Goal: Information Seeking & Learning: Learn about a topic

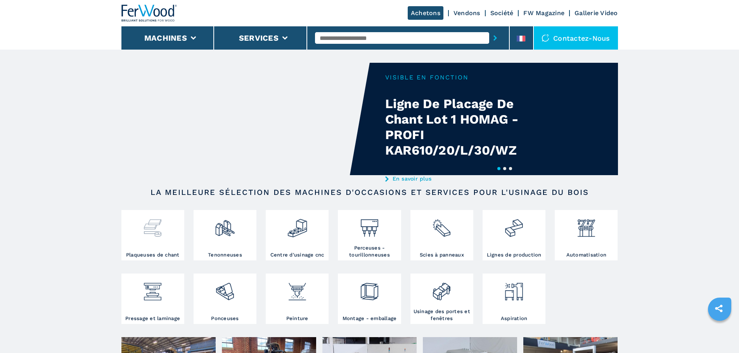
click at [152, 235] on img at bounding box center [152, 225] width 21 height 26
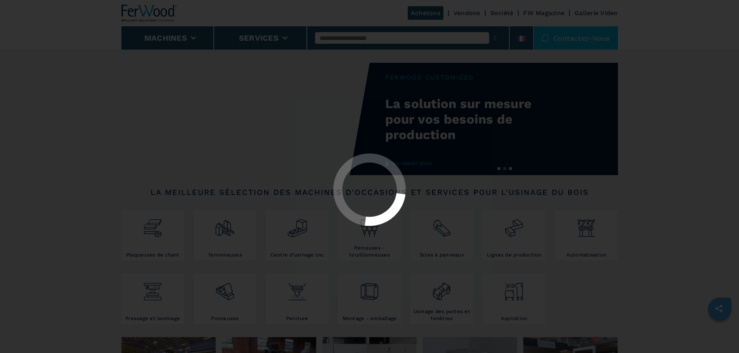
select select "**********"
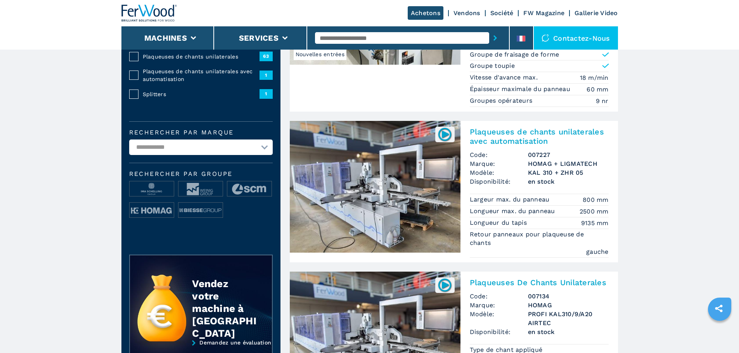
scroll to position [233, 0]
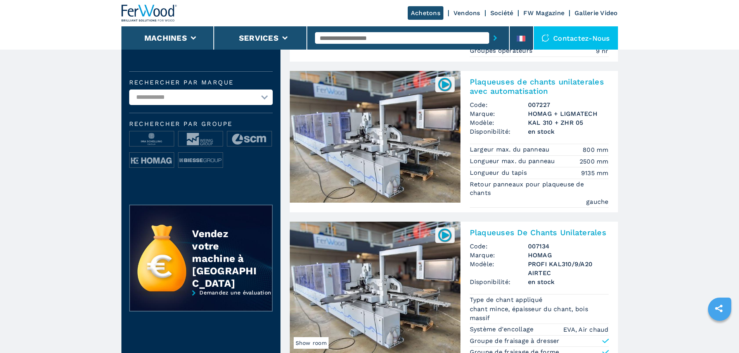
click at [260, 105] on select "**********" at bounding box center [200, 98] width 143 height 16
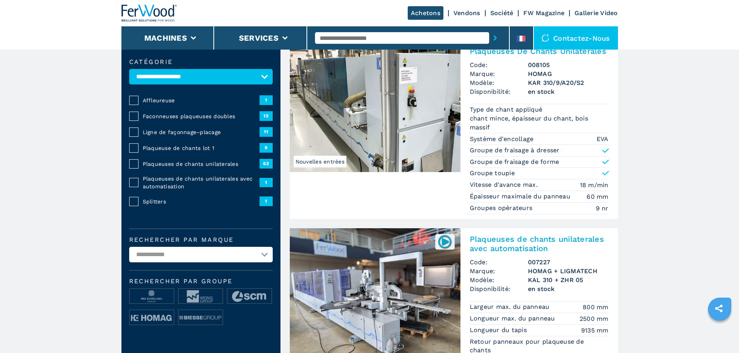
scroll to position [0, 0]
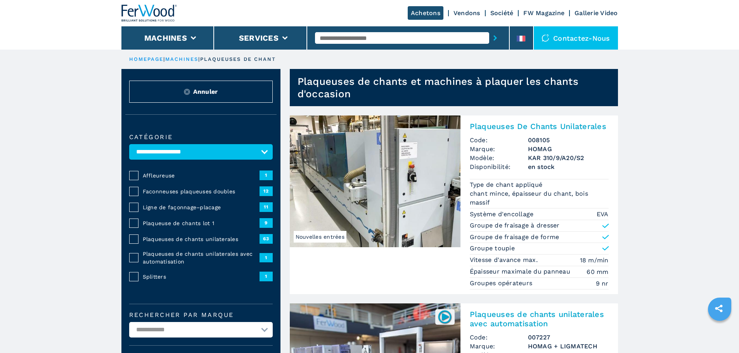
click at [151, 59] on link "HOMEPAGE" at bounding box center [146, 59] width 35 height 6
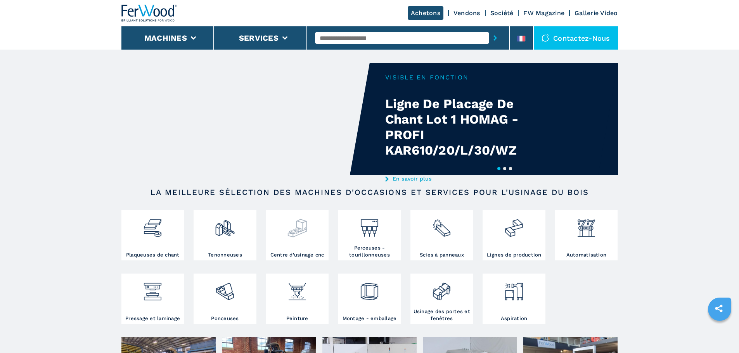
click at [305, 230] on img at bounding box center [297, 225] width 21 height 26
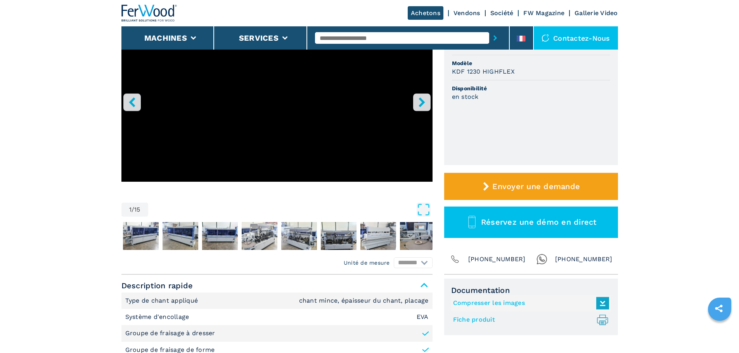
scroll to position [116, 0]
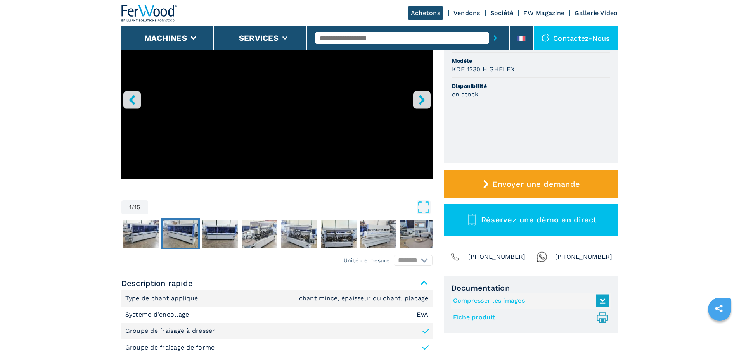
drag, startPoint x: 176, startPoint y: 242, endPoint x: 221, endPoint y: 240, distance: 44.2
click at [176, 241] on img "Go to Slide 3" at bounding box center [180, 234] width 36 height 28
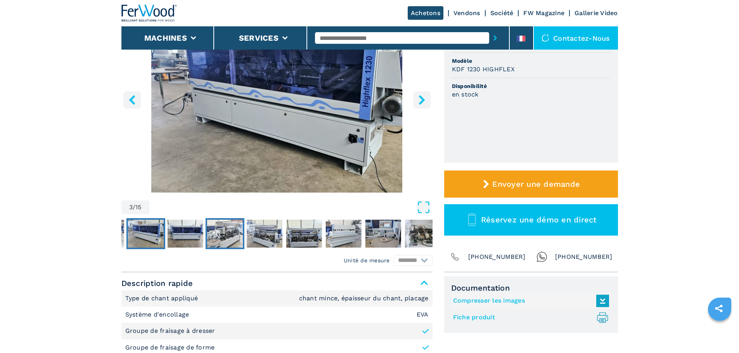
click at [223, 239] on img "Go to Slide 5" at bounding box center [225, 234] width 36 height 28
drag, startPoint x: 254, startPoint y: 235, endPoint x: 261, endPoint y: 237, distance: 7.1
click at [254, 235] on img "Go to Slide 6" at bounding box center [264, 234] width 36 height 28
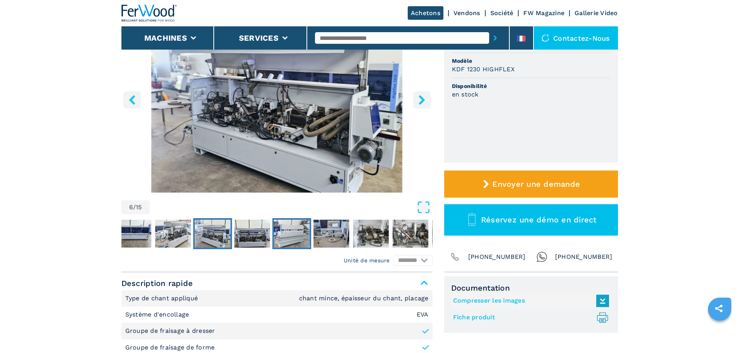
click at [272, 242] on button "Go to Slide 8" at bounding box center [291, 233] width 39 height 31
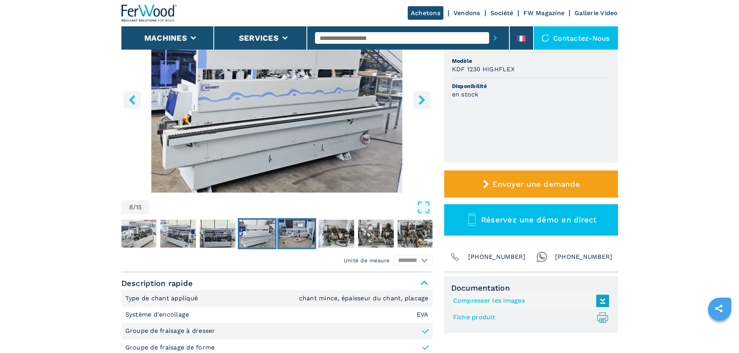
click at [300, 241] on img "Go to Slide 9" at bounding box center [297, 234] width 36 height 28
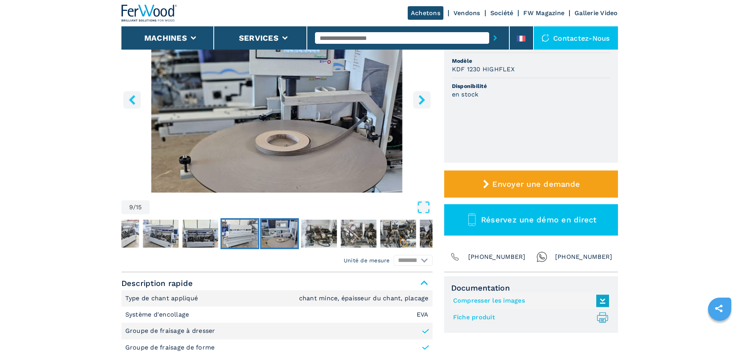
click at [255, 236] on img "Go to Slide 8" at bounding box center [240, 234] width 36 height 28
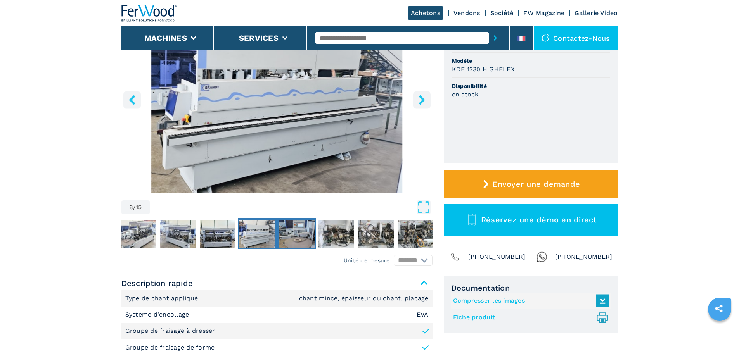
click at [304, 244] on img "Go to Slide 9" at bounding box center [297, 234] width 36 height 28
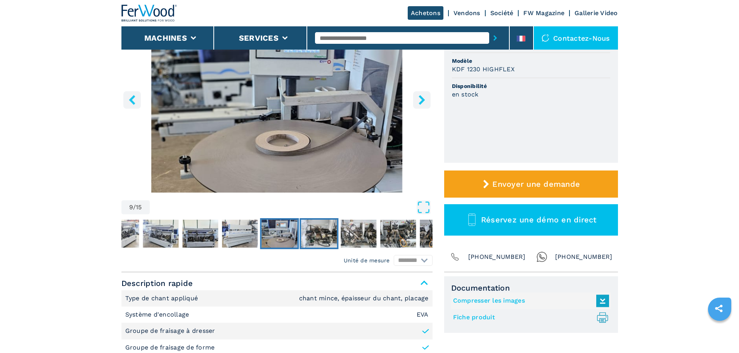
click at [319, 240] on img "Go to Slide 10" at bounding box center [319, 234] width 36 height 28
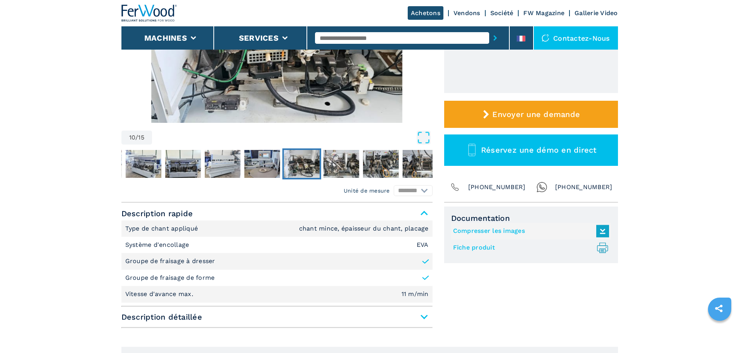
scroll to position [310, 0]
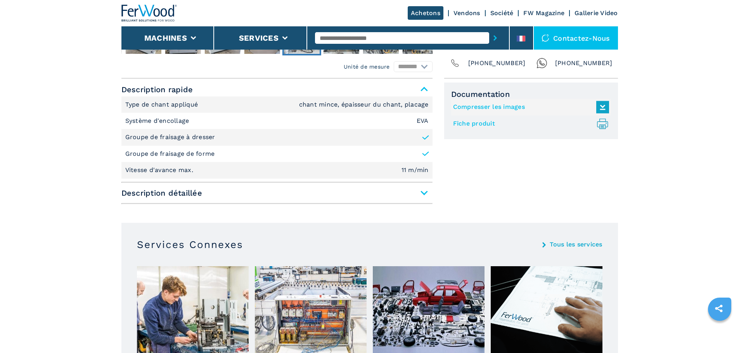
click at [426, 192] on span "Description détaillée" at bounding box center [276, 193] width 311 height 14
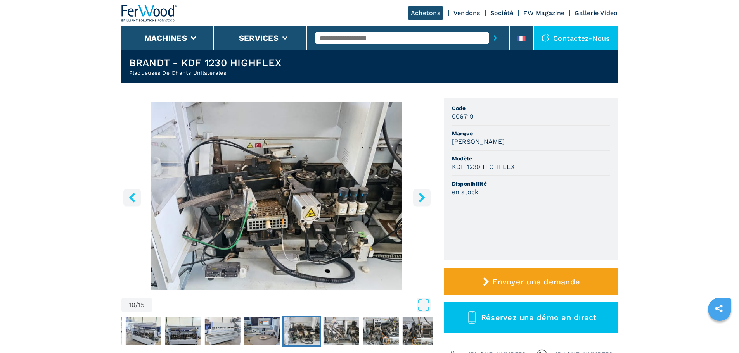
scroll to position [0, 0]
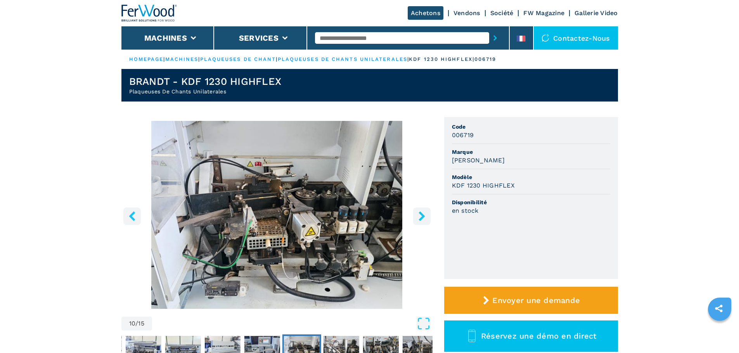
click at [156, 59] on link "HOMEPAGE" at bounding box center [146, 59] width 35 height 6
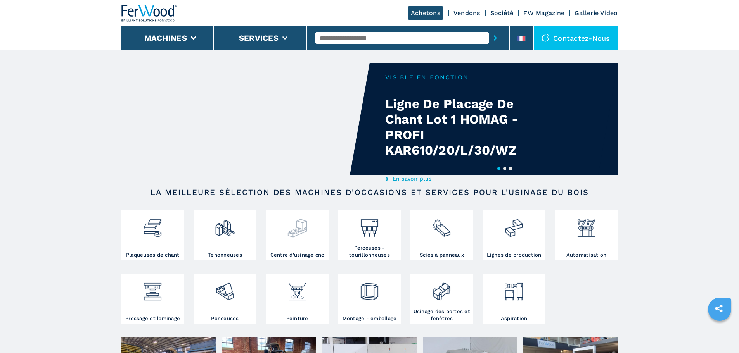
click at [297, 227] on img at bounding box center [297, 225] width 21 height 26
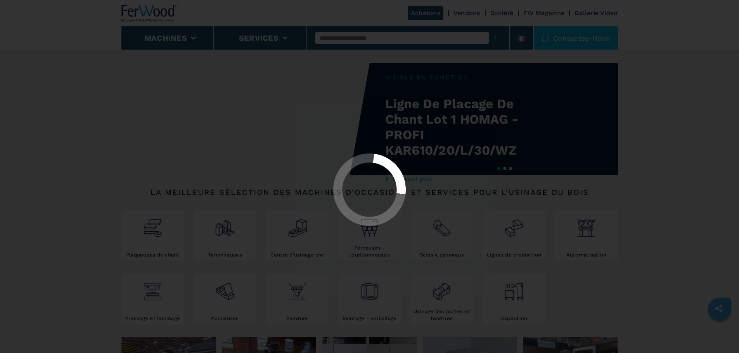
select select "**********"
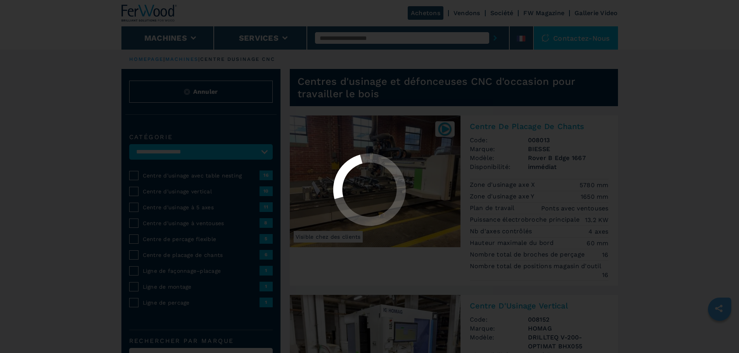
select select "**********"
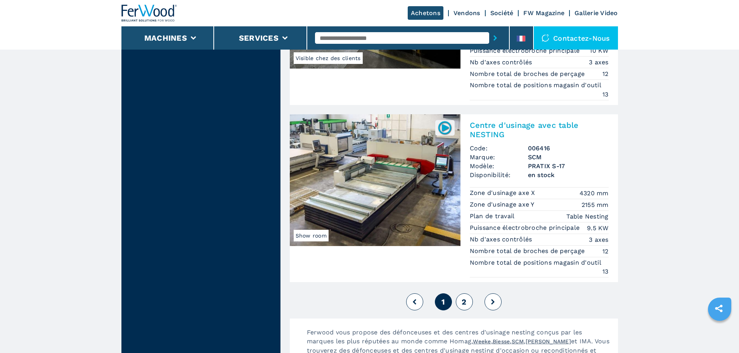
scroll to position [1978, 0]
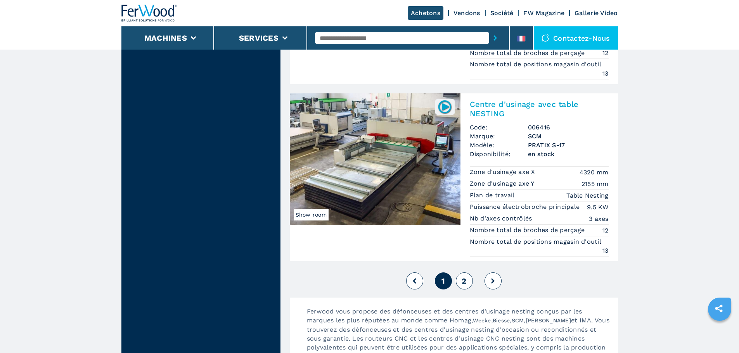
click at [466, 281] on span "2" at bounding box center [463, 280] width 5 height 9
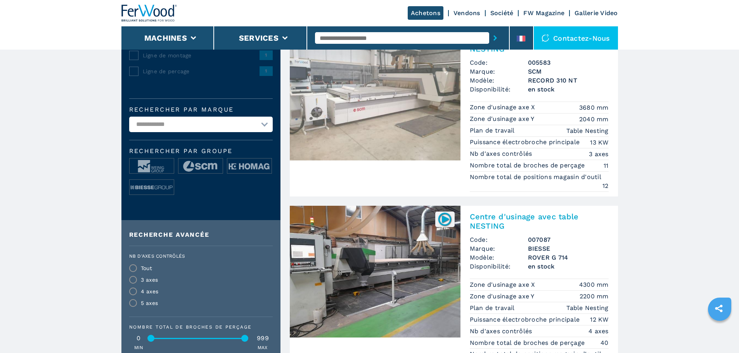
scroll to position [194, 0]
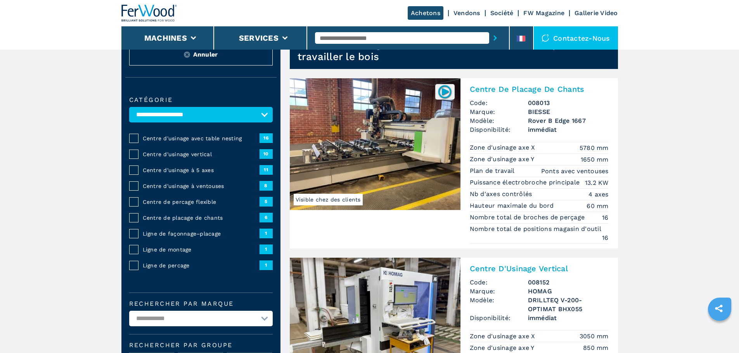
scroll to position [155, 0]
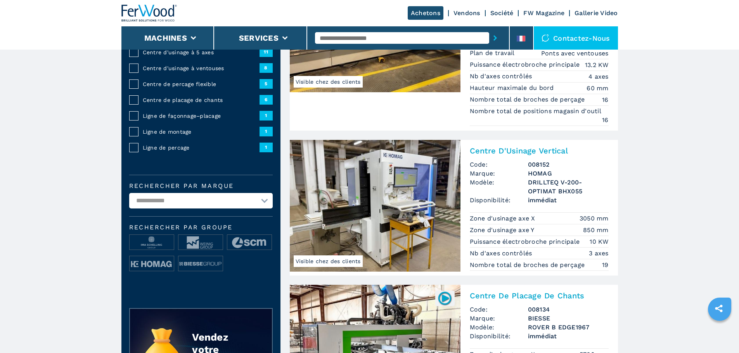
click at [256, 208] on select "**********" at bounding box center [200, 201] width 143 height 16
click at [336, 36] on input "text" at bounding box center [402, 38] width 174 height 12
type input "*******"
click at [489, 29] on button "submit-button" at bounding box center [495, 38] width 12 height 18
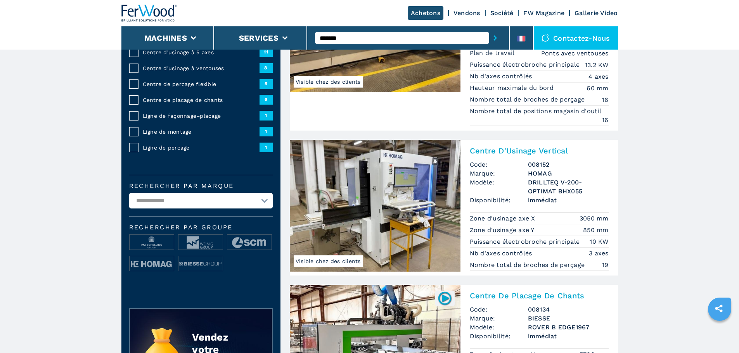
scroll to position [0, 0]
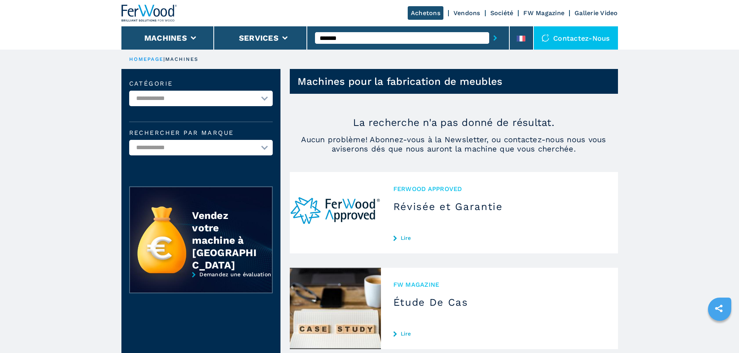
click at [342, 36] on input "*******" at bounding box center [402, 38] width 174 height 12
drag, startPoint x: 344, startPoint y: 36, endPoint x: 294, endPoint y: 48, distance: 50.6
click at [295, 45] on div "Achetons Vendons Société FW Magazine Gallerie Video Machines Services ******* C…" at bounding box center [369, 25] width 496 height 50
type input "*********"
click at [489, 29] on button "submit-button" at bounding box center [495, 38] width 12 height 18
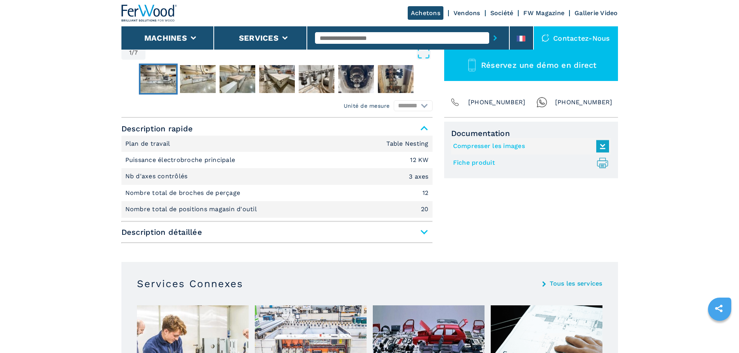
scroll to position [271, 0]
click at [423, 230] on span "Description détaillée" at bounding box center [276, 232] width 311 height 14
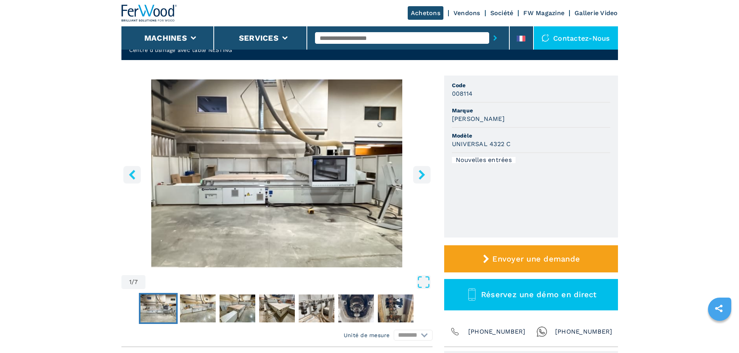
scroll to position [78, 0]
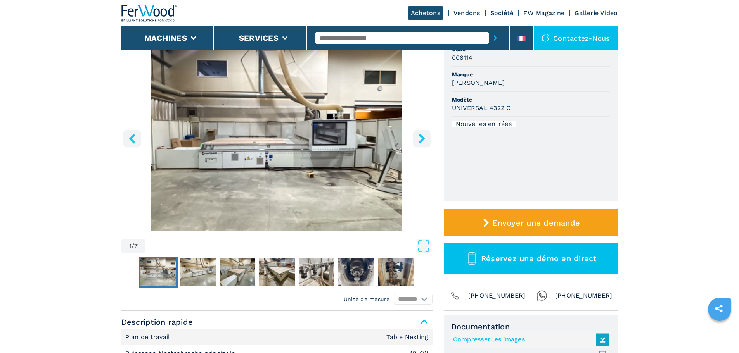
click at [422, 140] on icon "right-button" at bounding box center [421, 139] width 6 height 10
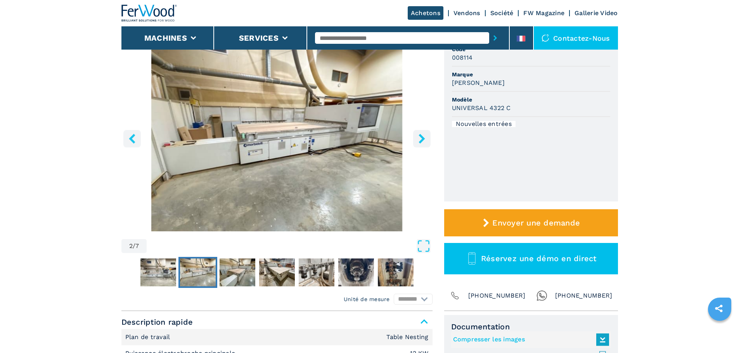
click at [422, 140] on icon "right-button" at bounding box center [421, 139] width 6 height 10
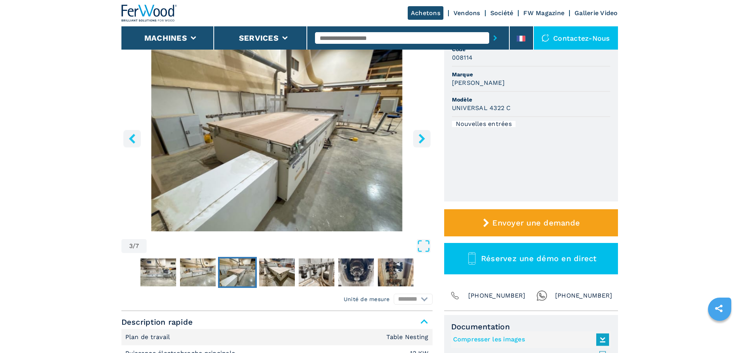
click at [422, 140] on icon "right-button" at bounding box center [421, 139] width 6 height 10
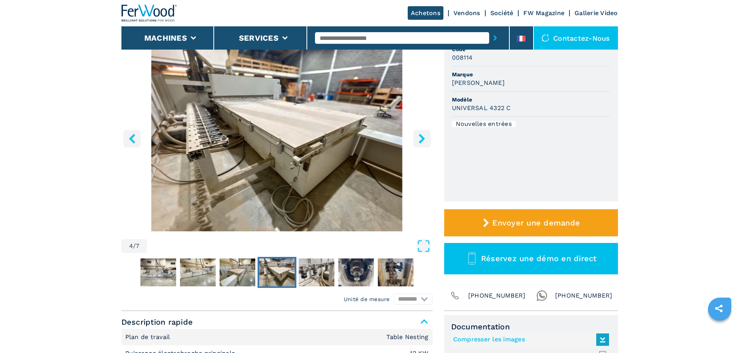
click at [422, 140] on icon "right-button" at bounding box center [421, 139] width 6 height 10
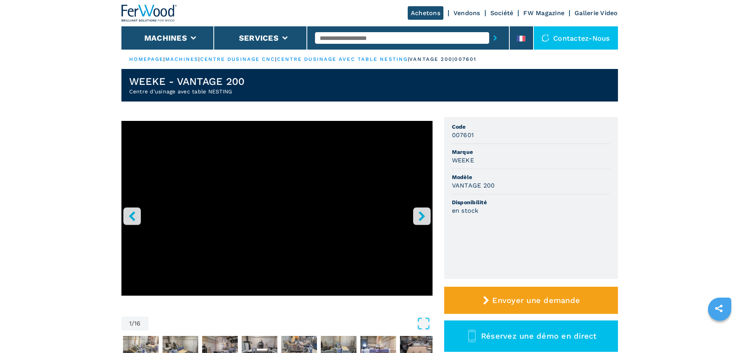
click at [422, 221] on icon "right-button" at bounding box center [422, 216] width 10 height 10
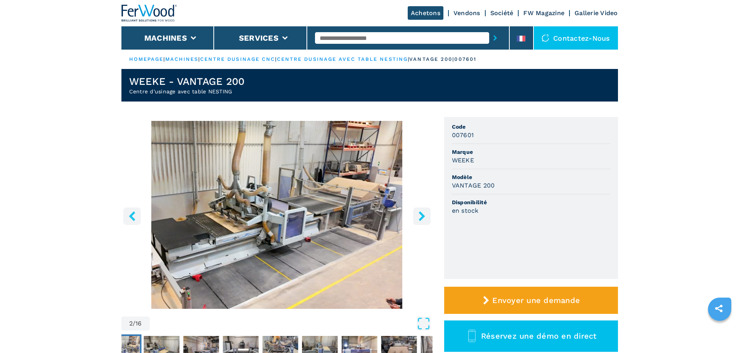
click at [422, 221] on icon "right-button" at bounding box center [422, 216] width 10 height 10
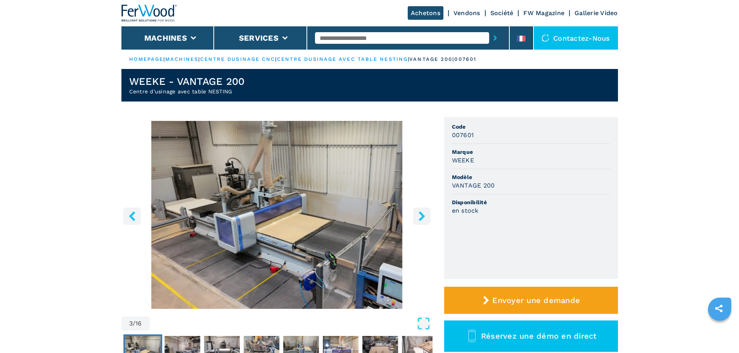
click at [422, 221] on icon "right-button" at bounding box center [422, 216] width 10 height 10
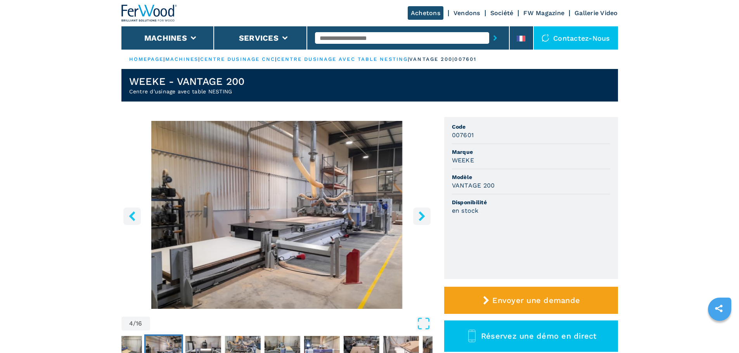
click at [422, 221] on icon "right-button" at bounding box center [422, 216] width 10 height 10
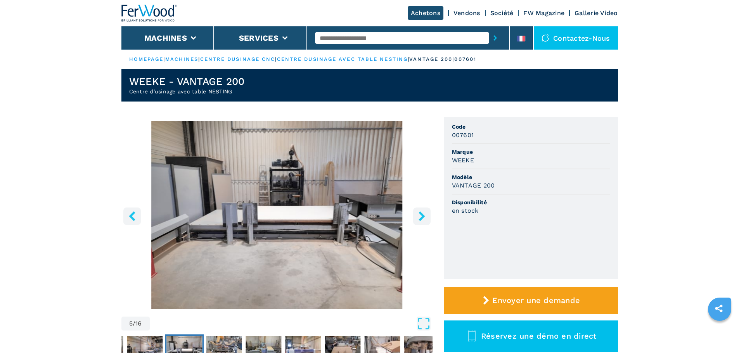
click at [422, 221] on icon "right-button" at bounding box center [422, 216] width 10 height 10
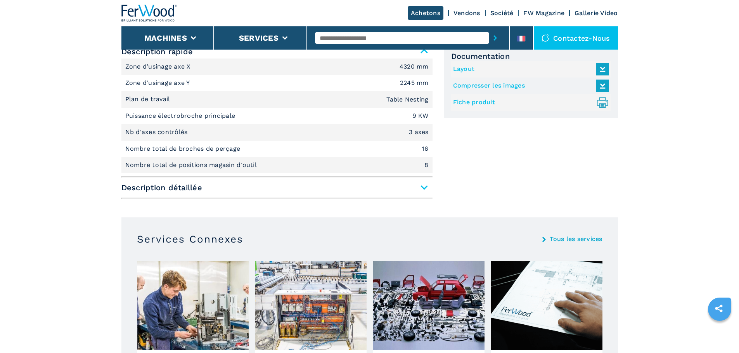
scroll to position [349, 0]
